Goal: Information Seeking & Learning: Learn about a topic

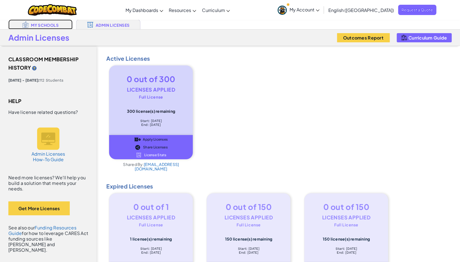
drag, startPoint x: 0, startPoint y: 0, endPoint x: 50, endPoint y: 24, distance: 55.2
click at [50, 24] on link "My Schools" at bounding box center [40, 25] width 64 height 10
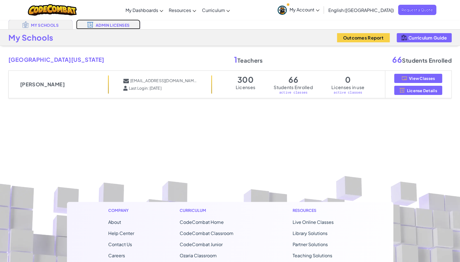
click at [103, 24] on link "Admin Licenses" at bounding box center [108, 25] width 64 height 10
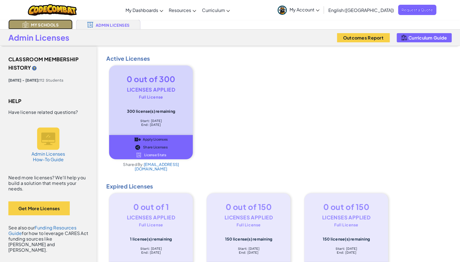
click at [46, 24] on link "My Schools" at bounding box center [40, 25] width 64 height 10
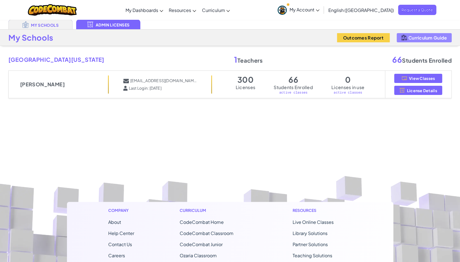
click at [429, 35] on span "Curriculum Guide" at bounding box center [427, 37] width 38 height 5
click at [49, 22] on link "My Schools" at bounding box center [40, 25] width 64 height 10
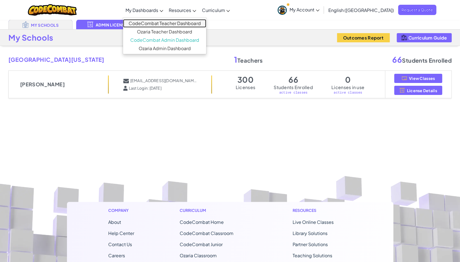
click at [188, 24] on link "CodeCombat Teacher Dashboard" at bounding box center [164, 23] width 83 height 8
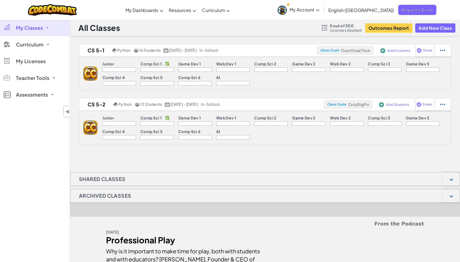
scroll to position [3, 0]
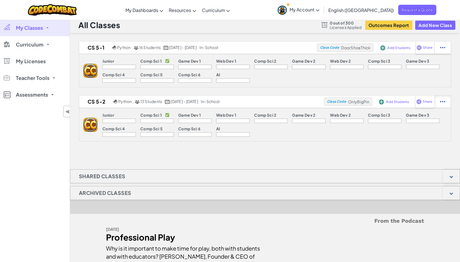
click at [439, 103] on div at bounding box center [442, 102] width 16 height 12
select select "blocks-text"
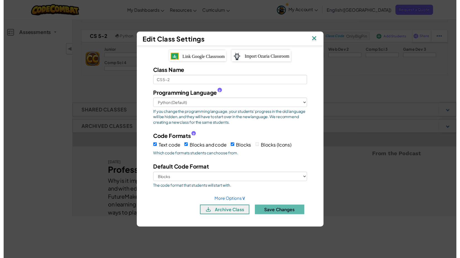
scroll to position [74, 0]
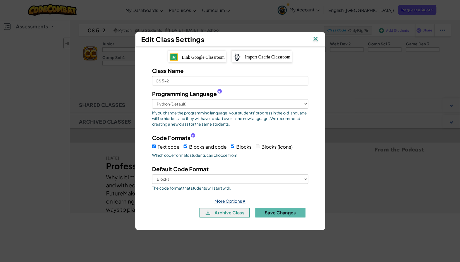
click at [229, 200] on link "More Options ∨" at bounding box center [229, 200] width 31 height 5
select select "in-school"
select select "2"
select select "30"
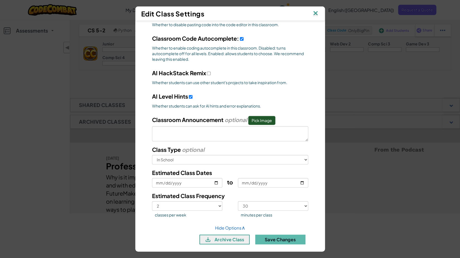
scroll to position [79, 0]
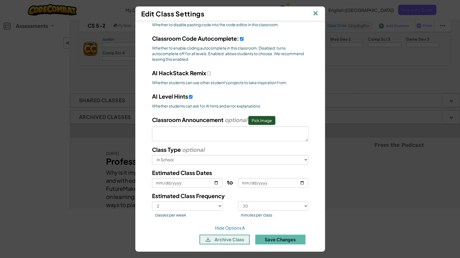
click at [319, 13] on img at bounding box center [315, 13] width 7 height 8
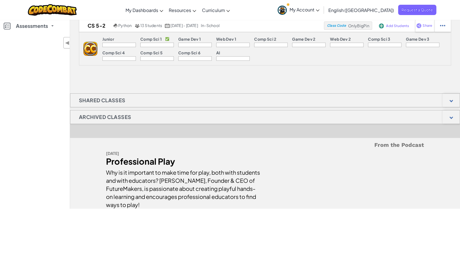
scroll to position [0, 0]
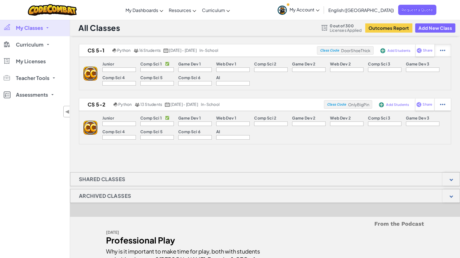
click at [440, 50] on img at bounding box center [442, 50] width 5 height 5
select select "blocks-text"
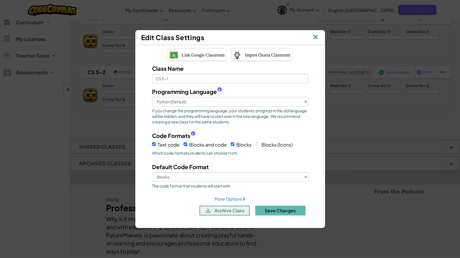
scroll to position [34, 0]
click at [223, 195] on div "More Options ∨" at bounding box center [229, 198] width 31 height 9
click at [223, 197] on link "More Options ∨" at bounding box center [229, 198] width 31 height 5
select select "in-school"
select select "2"
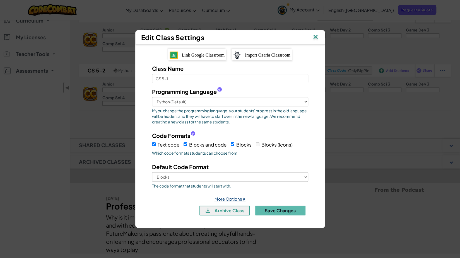
select select "30"
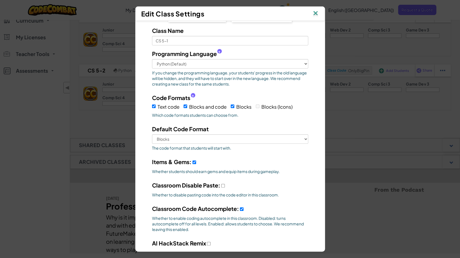
scroll to position [0, 0]
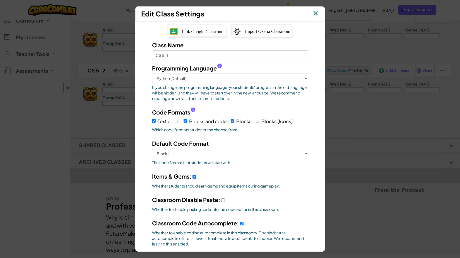
click at [317, 10] on img at bounding box center [315, 13] width 7 height 8
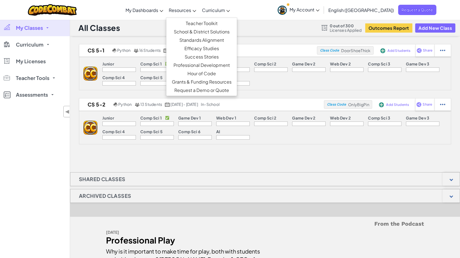
click at [191, 10] on span "Resources" at bounding box center [180, 10] width 22 height 6
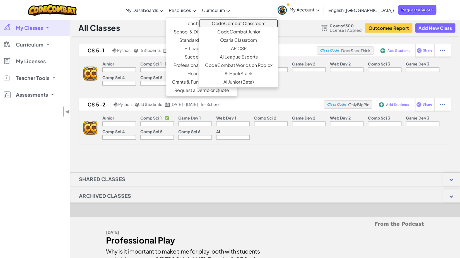
click at [263, 24] on link "CodeCombat Classroom" at bounding box center [238, 23] width 79 height 8
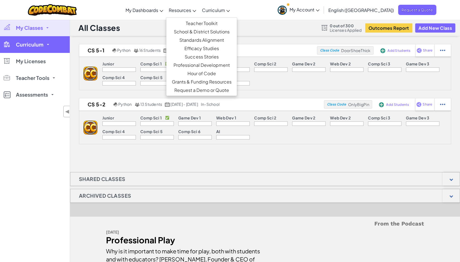
click at [37, 43] on span "Curriculum" at bounding box center [30, 44] width 28 height 5
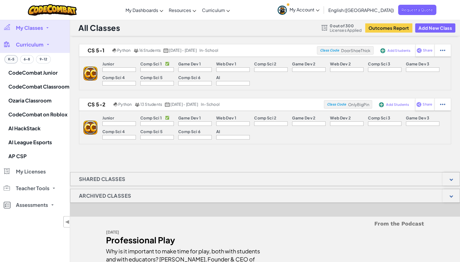
click at [9, 58] on button "K-5" at bounding box center [10, 59] width 13 height 8
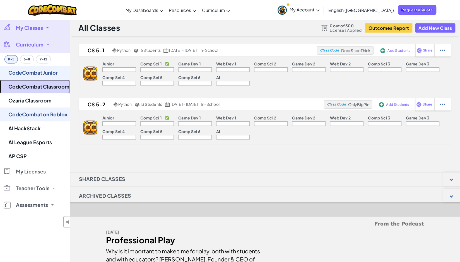
click at [38, 89] on link "CodeCombat Classroom" at bounding box center [35, 87] width 70 height 14
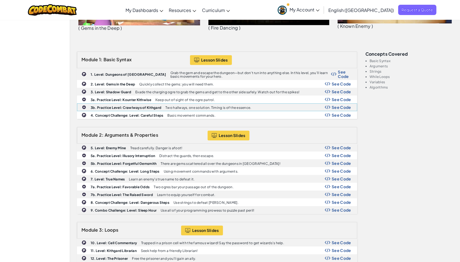
scroll to position [167, 0]
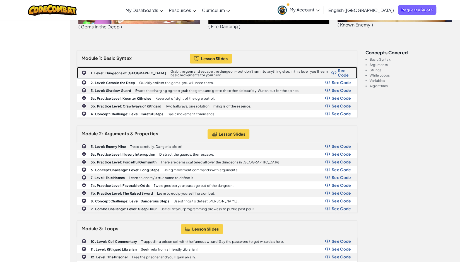
click at [179, 71] on p "Grab the gem and escape the dungeon—but don’t run into anything else. In this l…" at bounding box center [250, 73] width 161 height 7
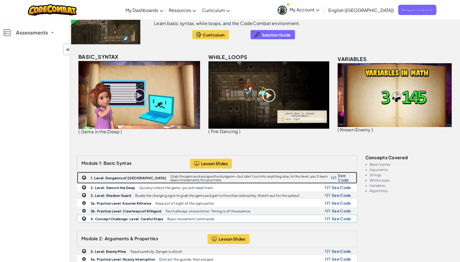
scroll to position [65, 0]
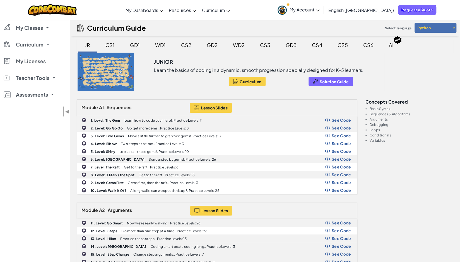
click at [112, 44] on div "CS1" at bounding box center [110, 44] width 20 height 13
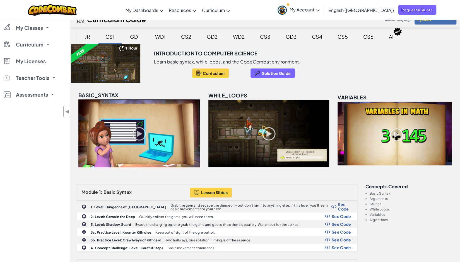
scroll to position [10, 0]
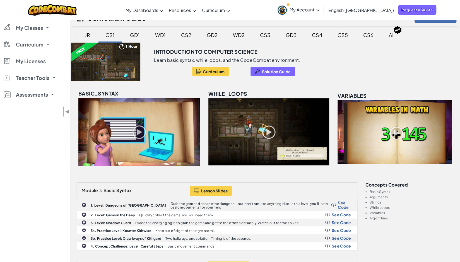
click at [343, 35] on div "CS5" at bounding box center [342, 34] width 21 height 13
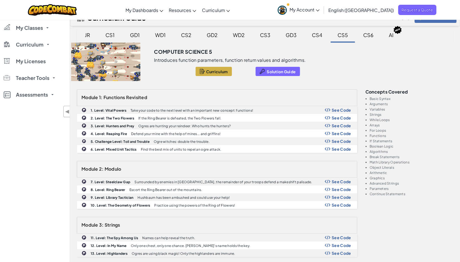
click at [109, 35] on div "CS1" at bounding box center [110, 34] width 20 height 13
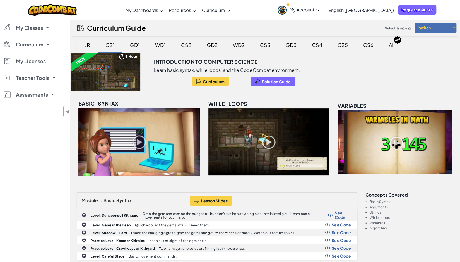
scroll to position [4, 0]
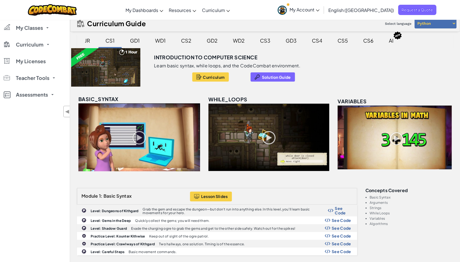
click at [342, 42] on div "CS5" at bounding box center [342, 40] width 21 height 13
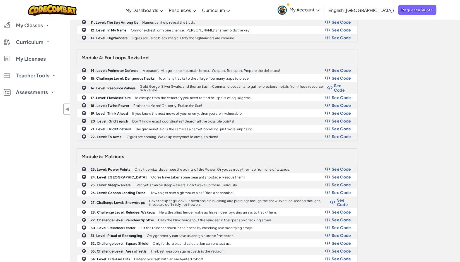
scroll to position [0, 0]
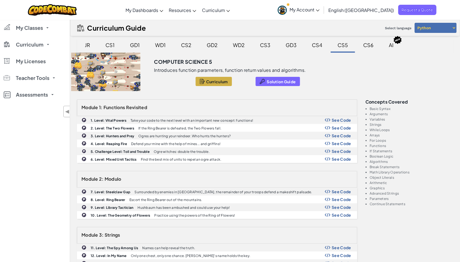
click at [108, 44] on div "CS1" at bounding box center [110, 44] width 20 height 13
